Goal: Information Seeking & Learning: Learn about a topic

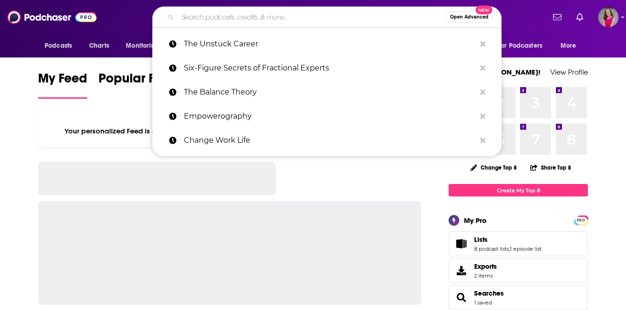
click at [358, 21] on input "Search podcasts, credits, & more..." at bounding box center [312, 17] width 268 height 15
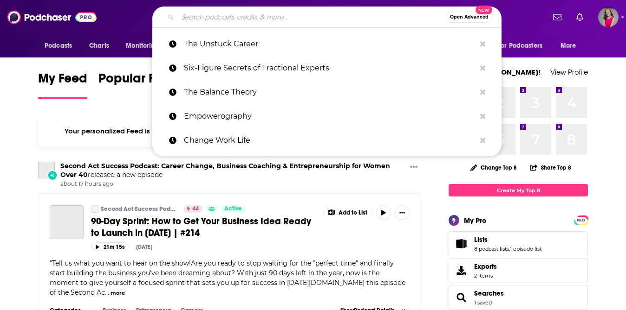
paste input "The Balance Theory"
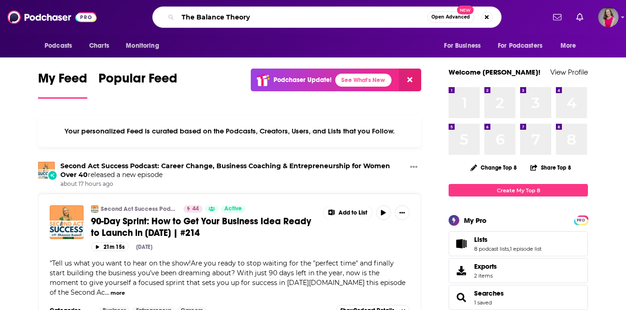
type input "The Balance Theory"
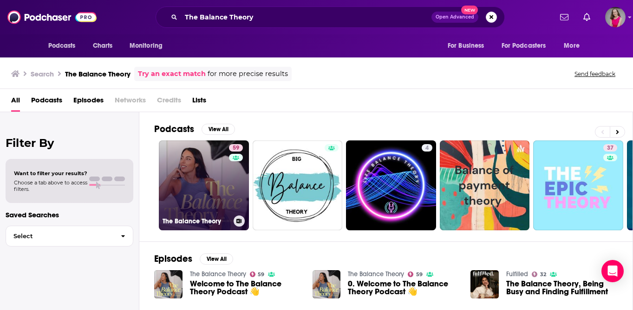
click at [194, 182] on link "59 The Balance Theory" at bounding box center [204, 186] width 90 height 90
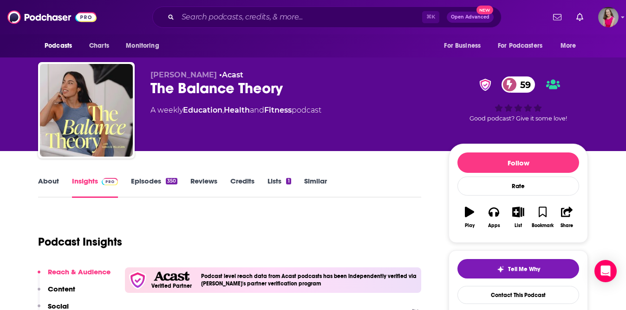
click at [45, 183] on link "About" at bounding box center [48, 187] width 21 height 21
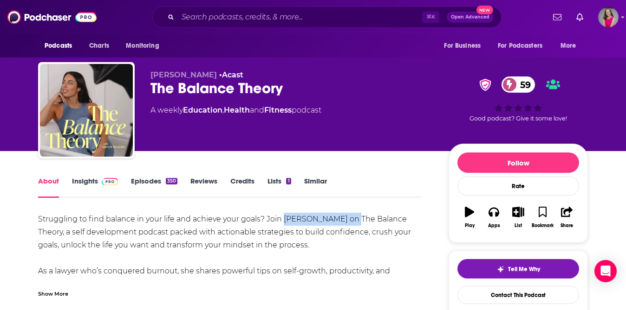
drag, startPoint x: 349, startPoint y: 220, endPoint x: 285, endPoint y: 223, distance: 64.1
copy div "[PERSON_NAME]"
